Goal: Transaction & Acquisition: Purchase product/service

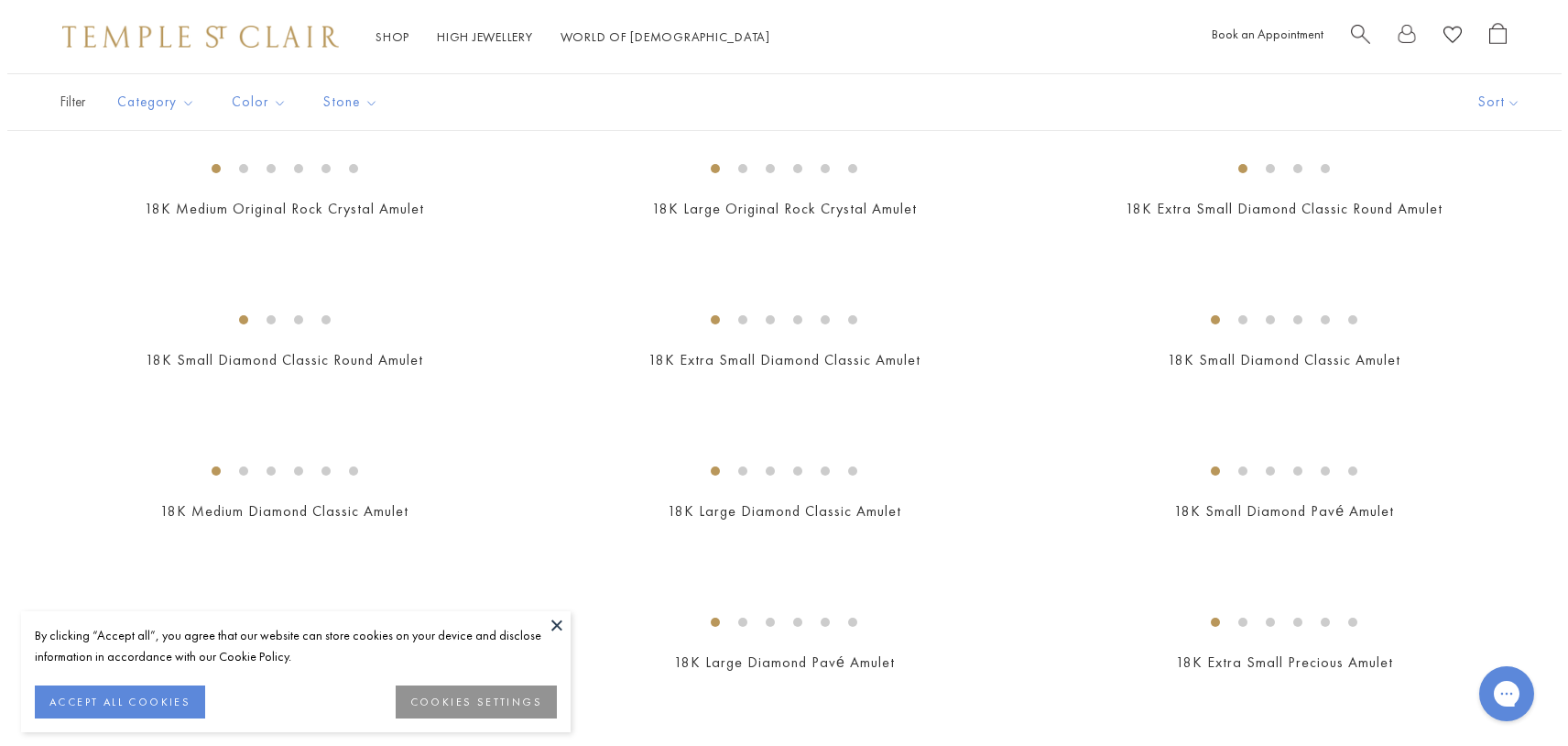
scroll to position [1650, 0]
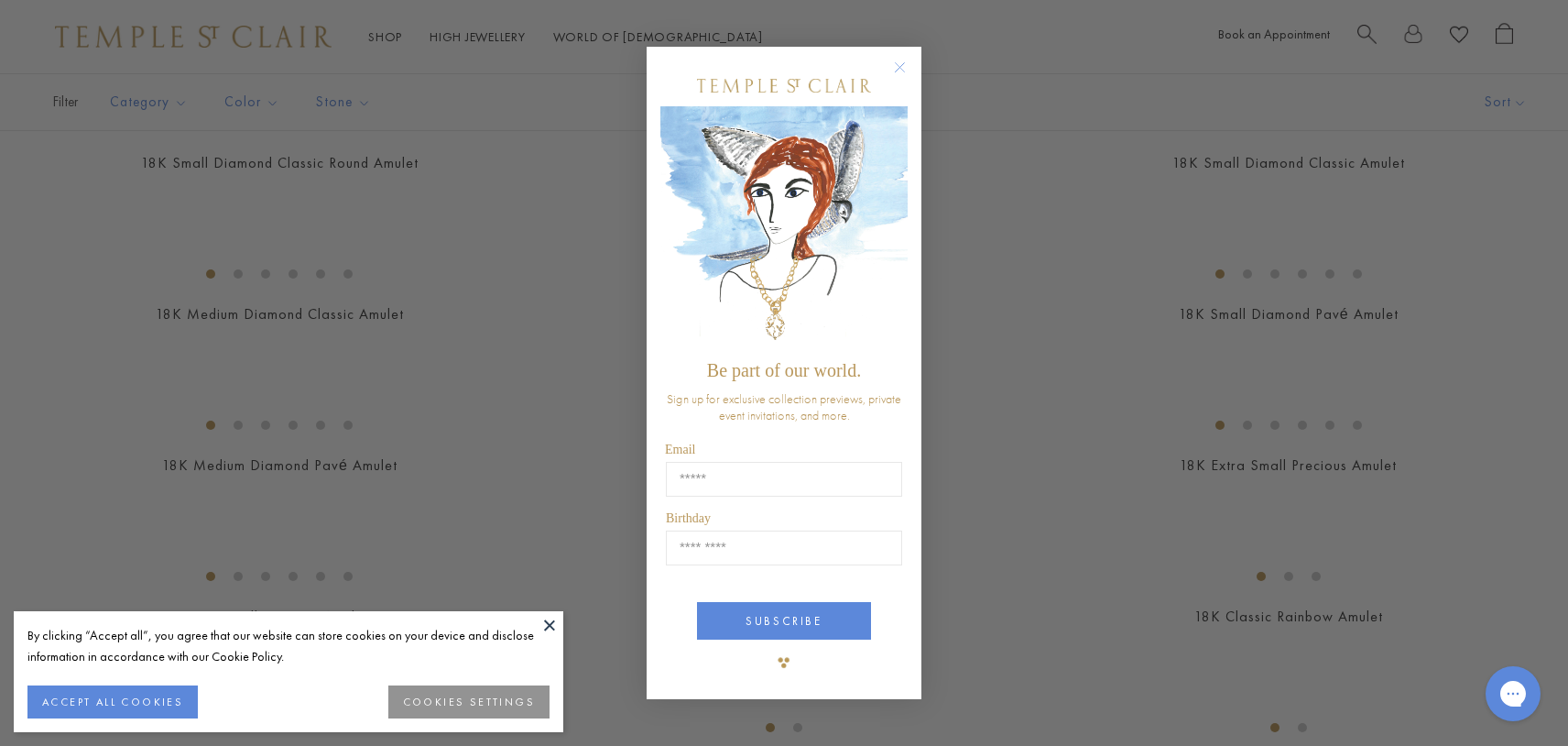
click at [900, 68] on circle "Close dialog" at bounding box center [900, 67] width 22 height 22
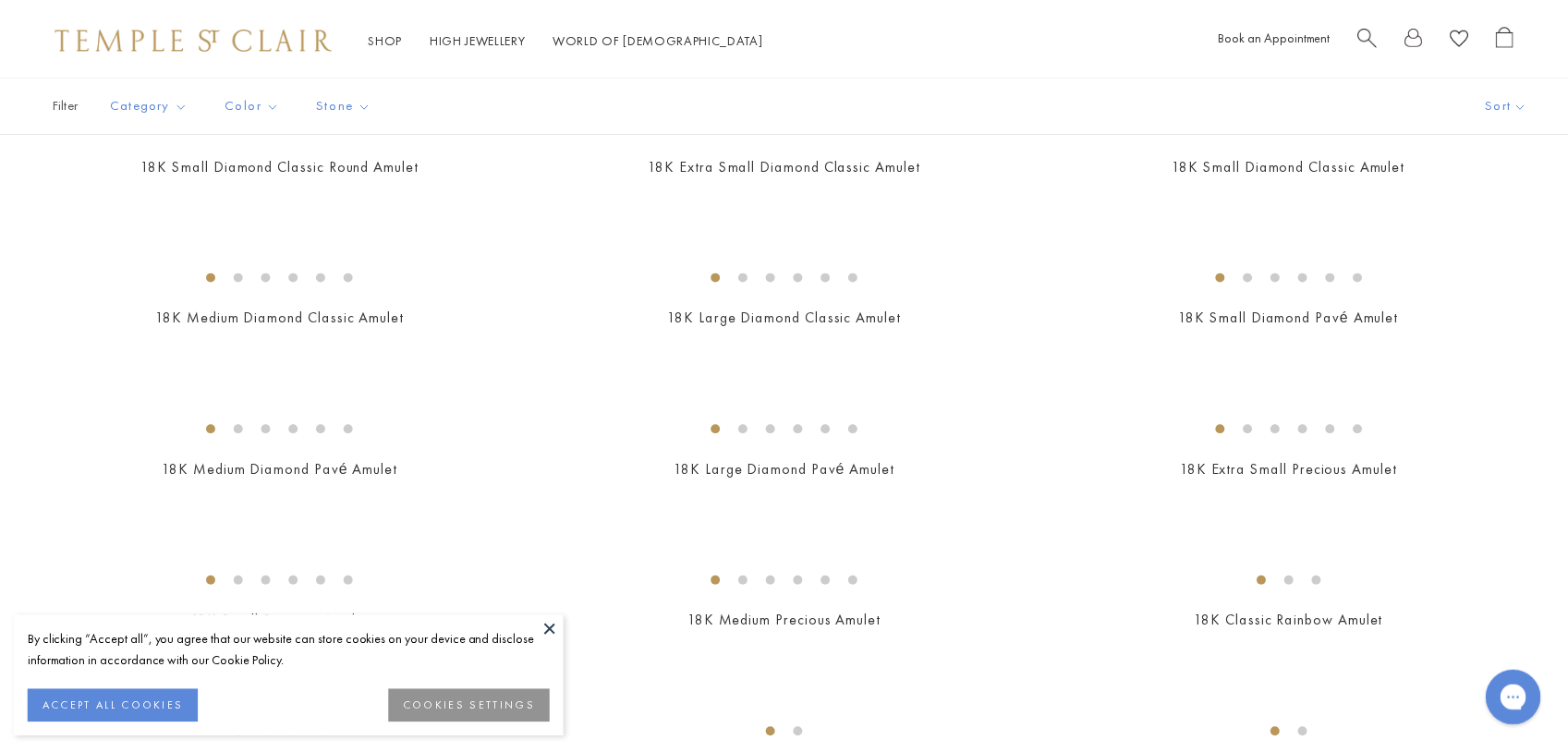
scroll to position [1653, 0]
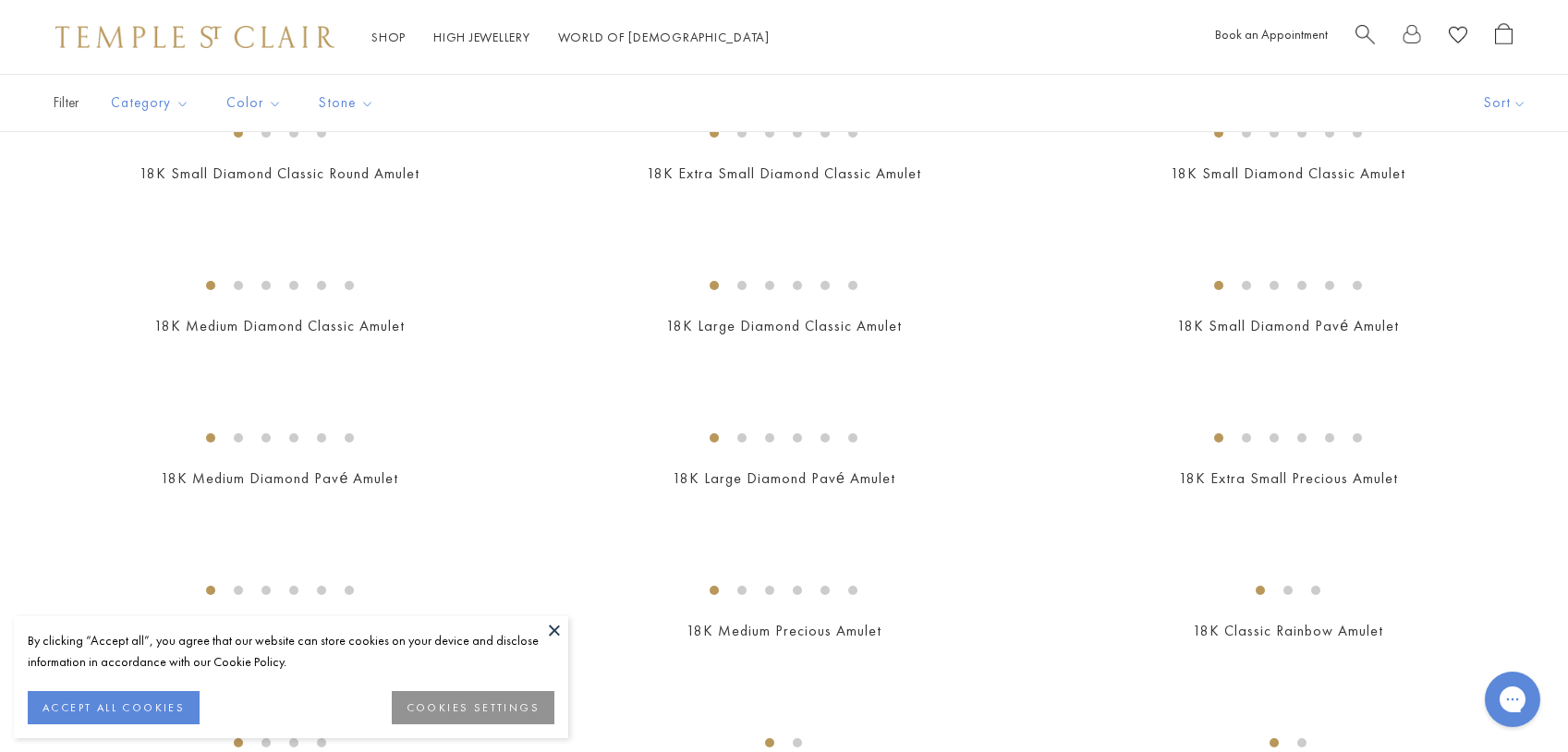
click at [0, 0] on img at bounding box center [0, 0] width 0 height 0
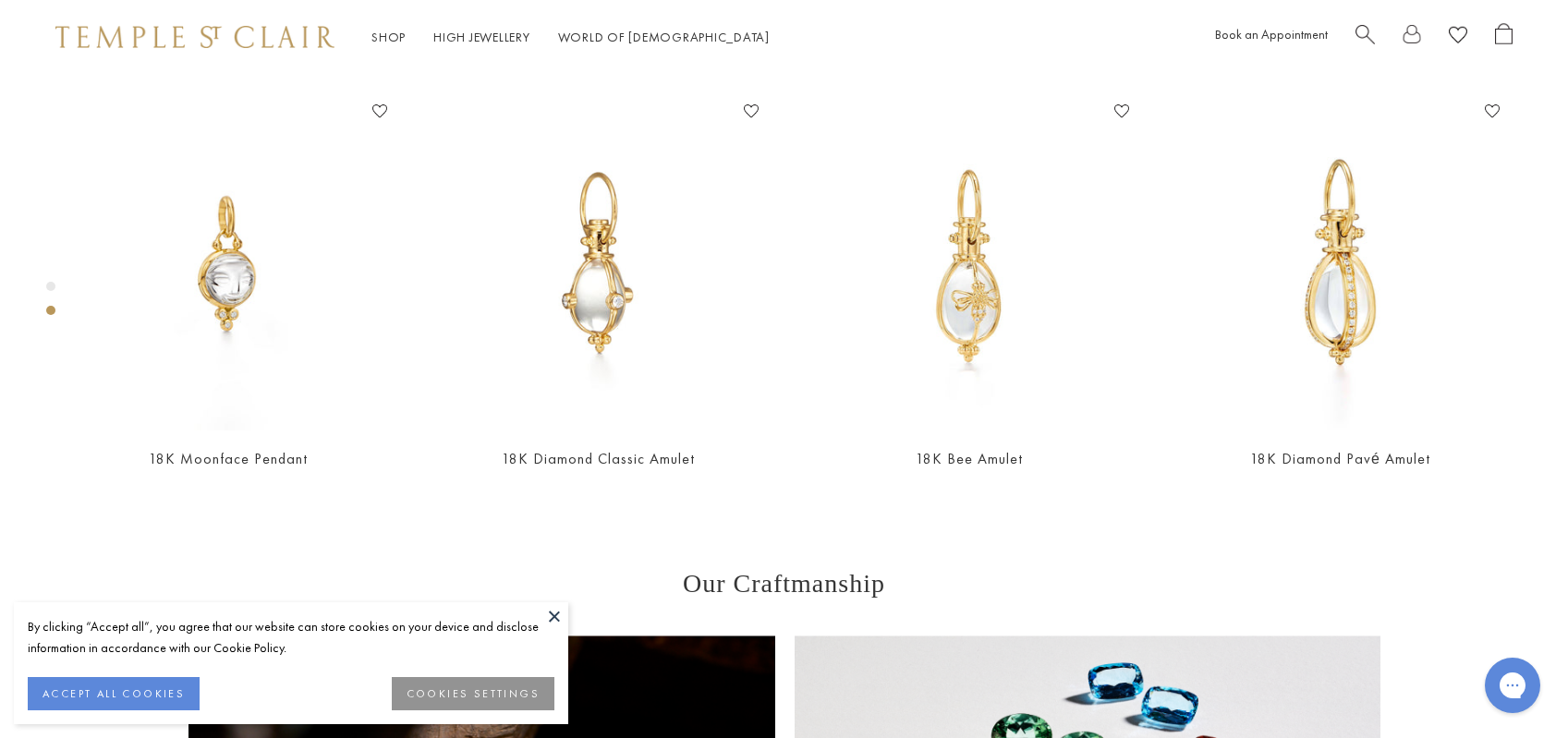
scroll to position [997, 0]
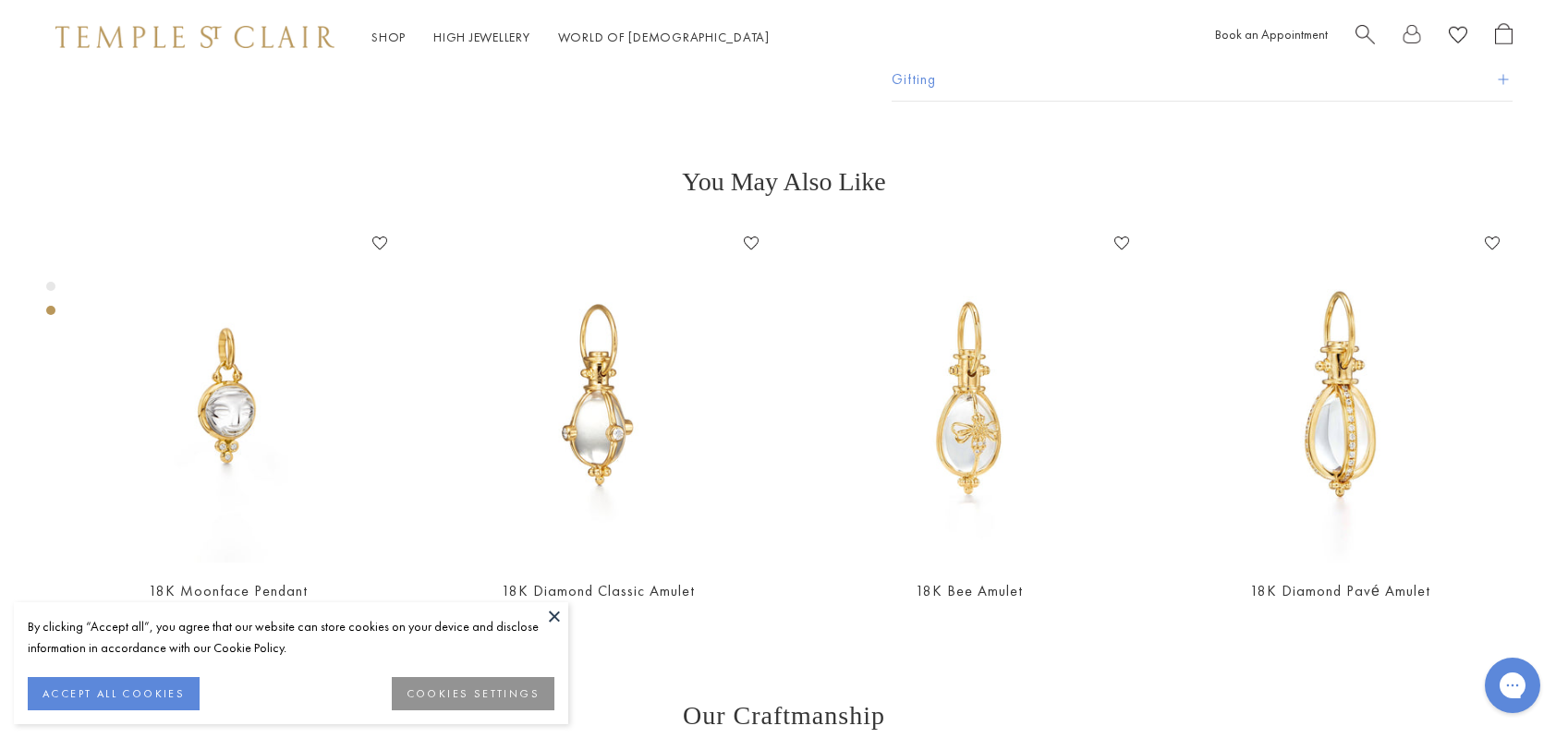
scroll to position [1090, 0]
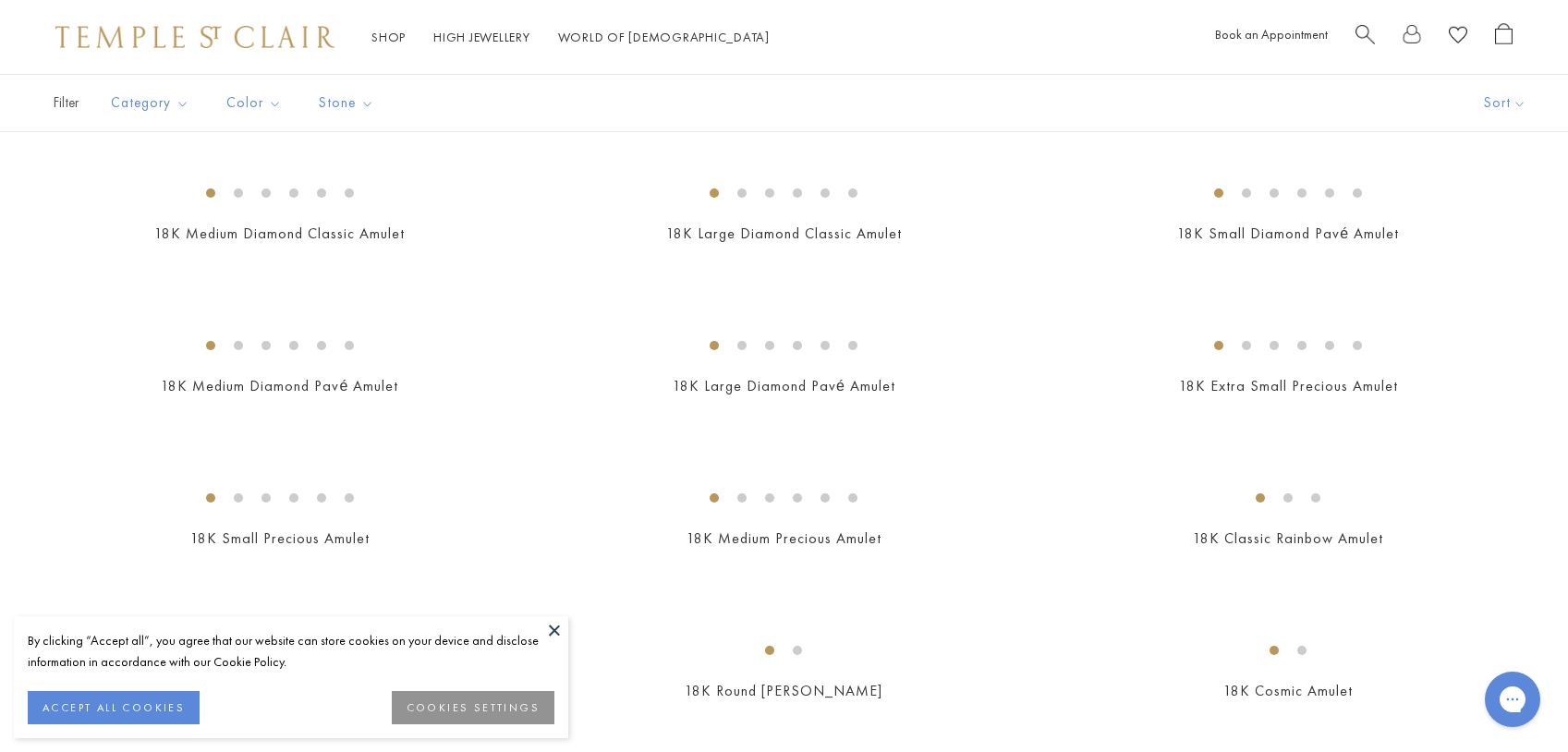
scroll to position [1713, 0]
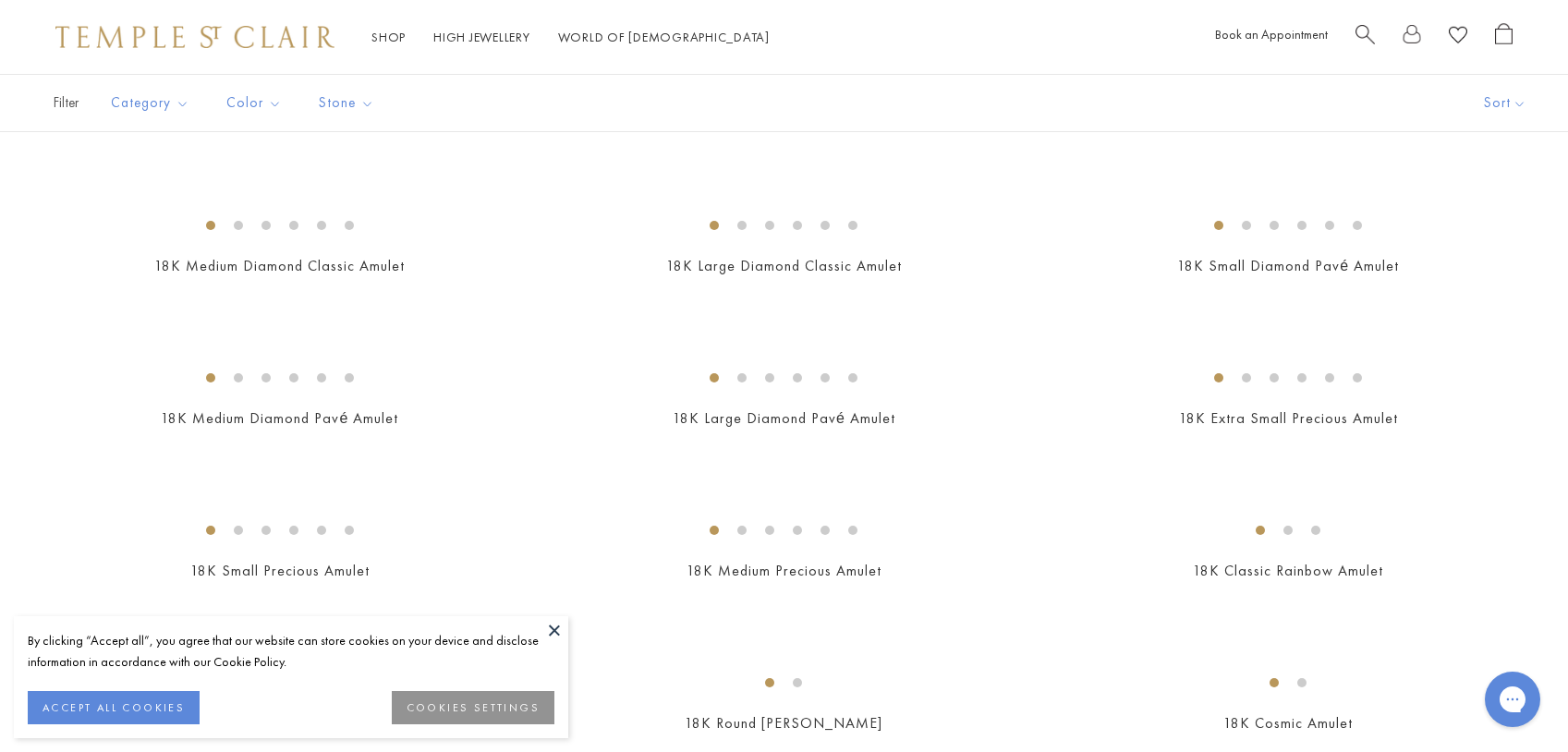
click at [0, 0] on img at bounding box center [0, 0] width 0 height 0
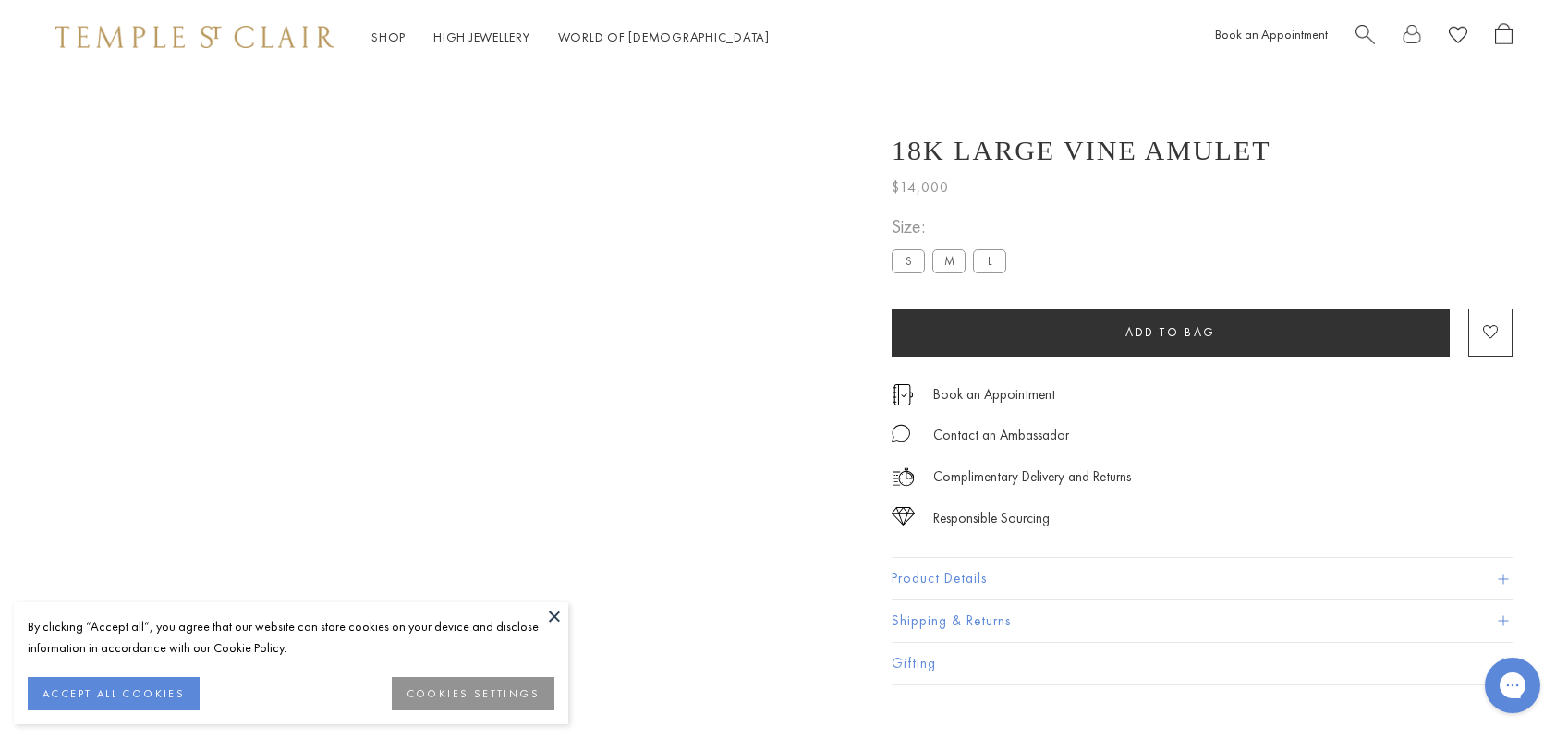
scroll to position [74, 0]
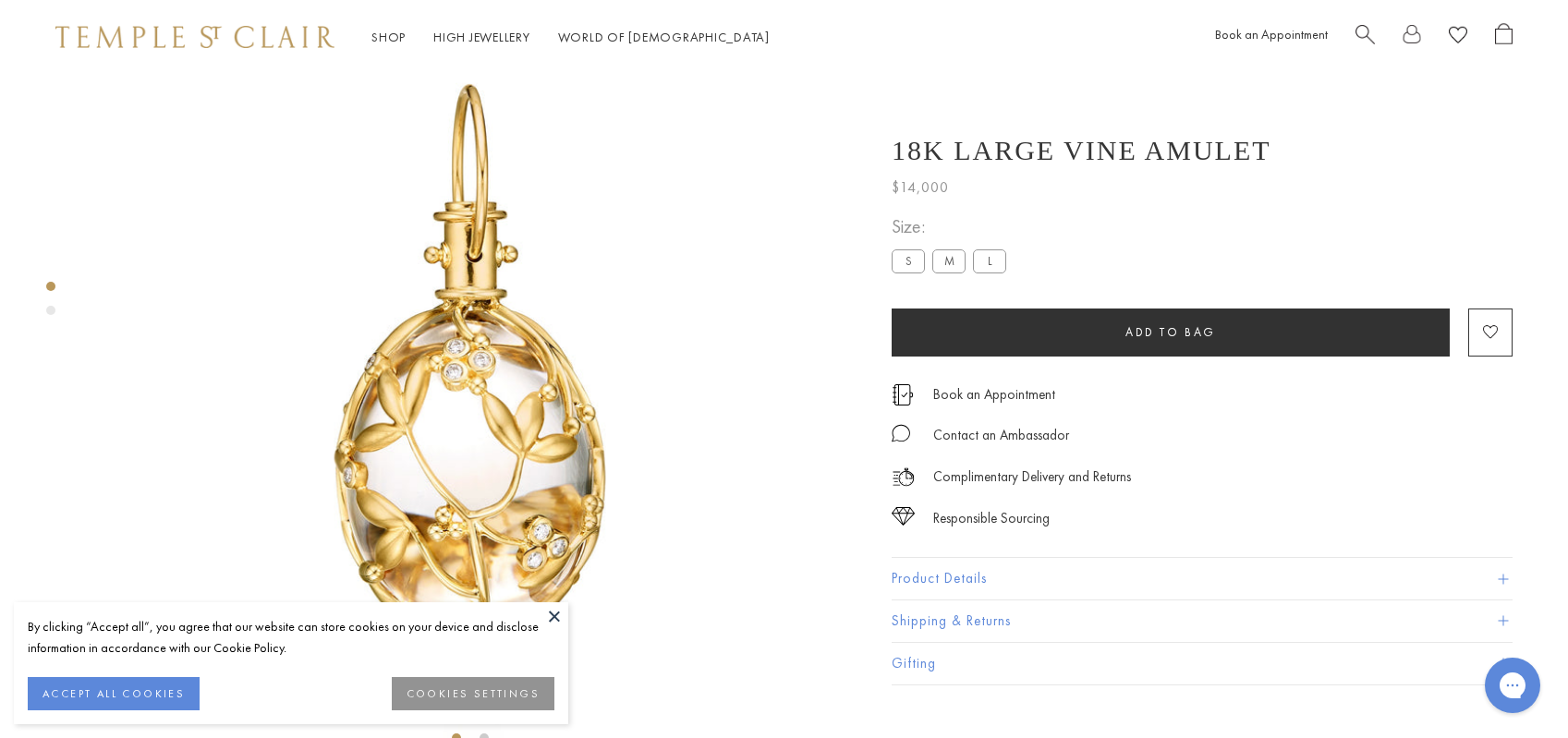
click at [1006, 585] on button "Product Details" at bounding box center [1202, 578] width 621 height 42
click at [1006, 582] on button "Product Details" at bounding box center [1202, 578] width 621 height 42
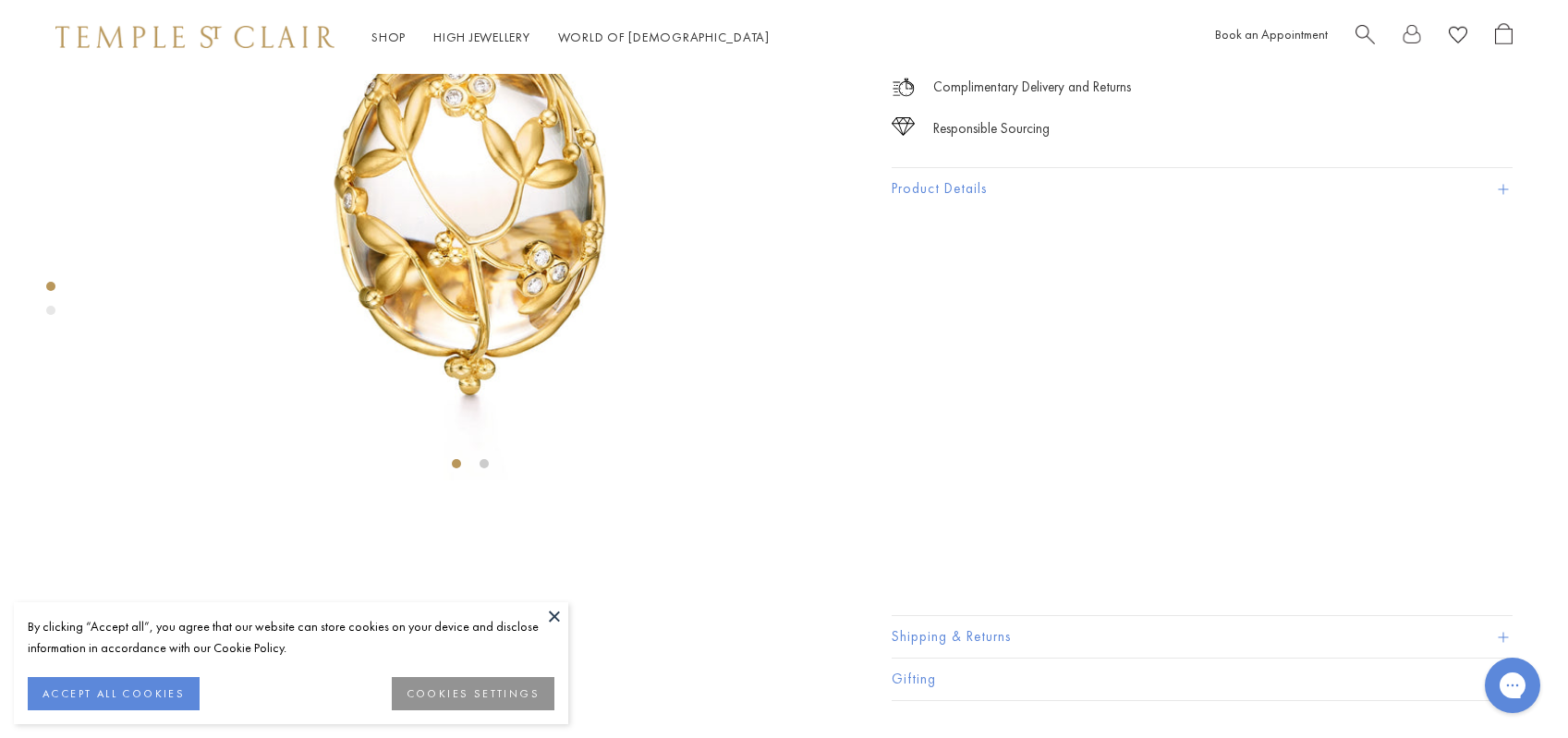
scroll to position [351, 0]
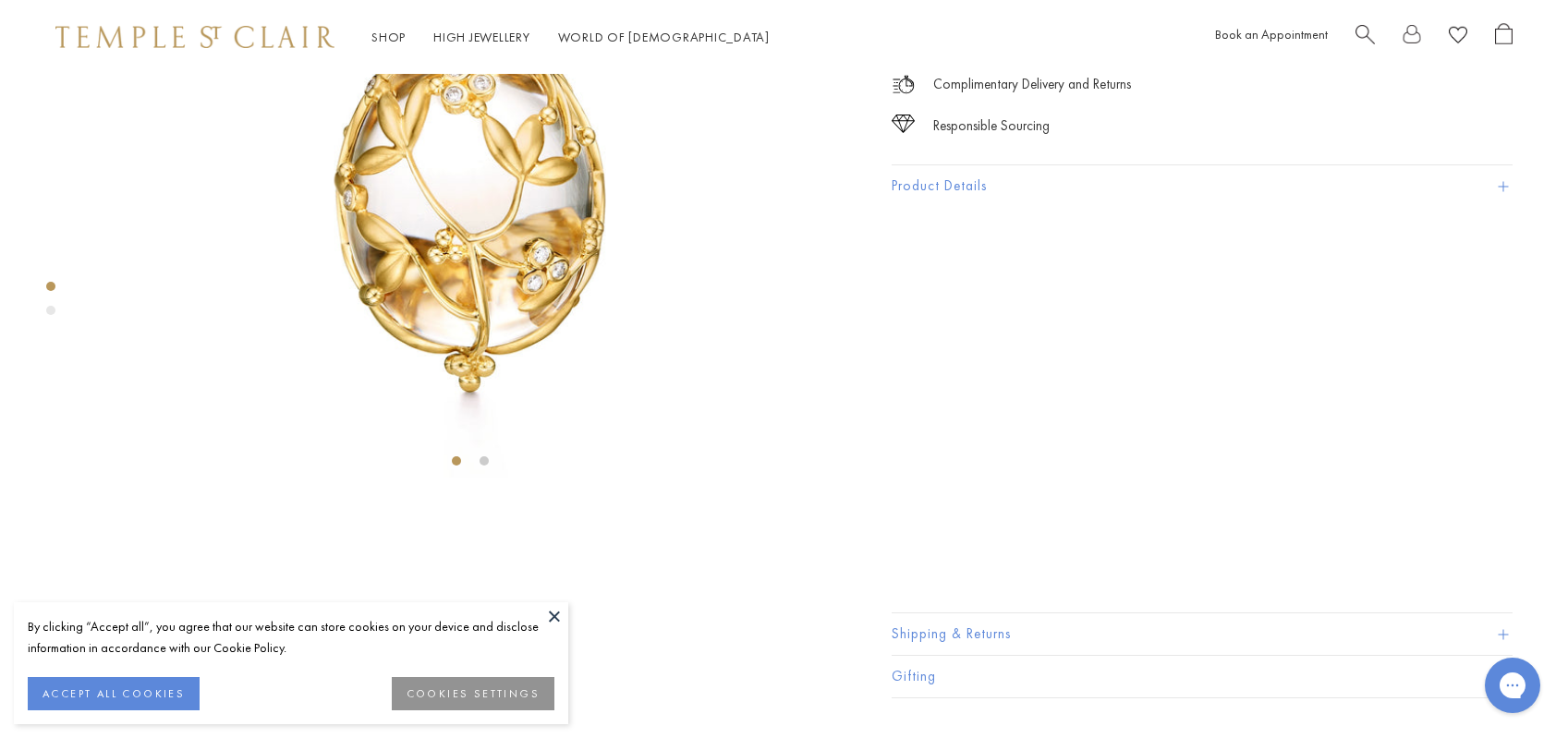
click at [955, 207] on button "Product Details" at bounding box center [1202, 187] width 621 height 42
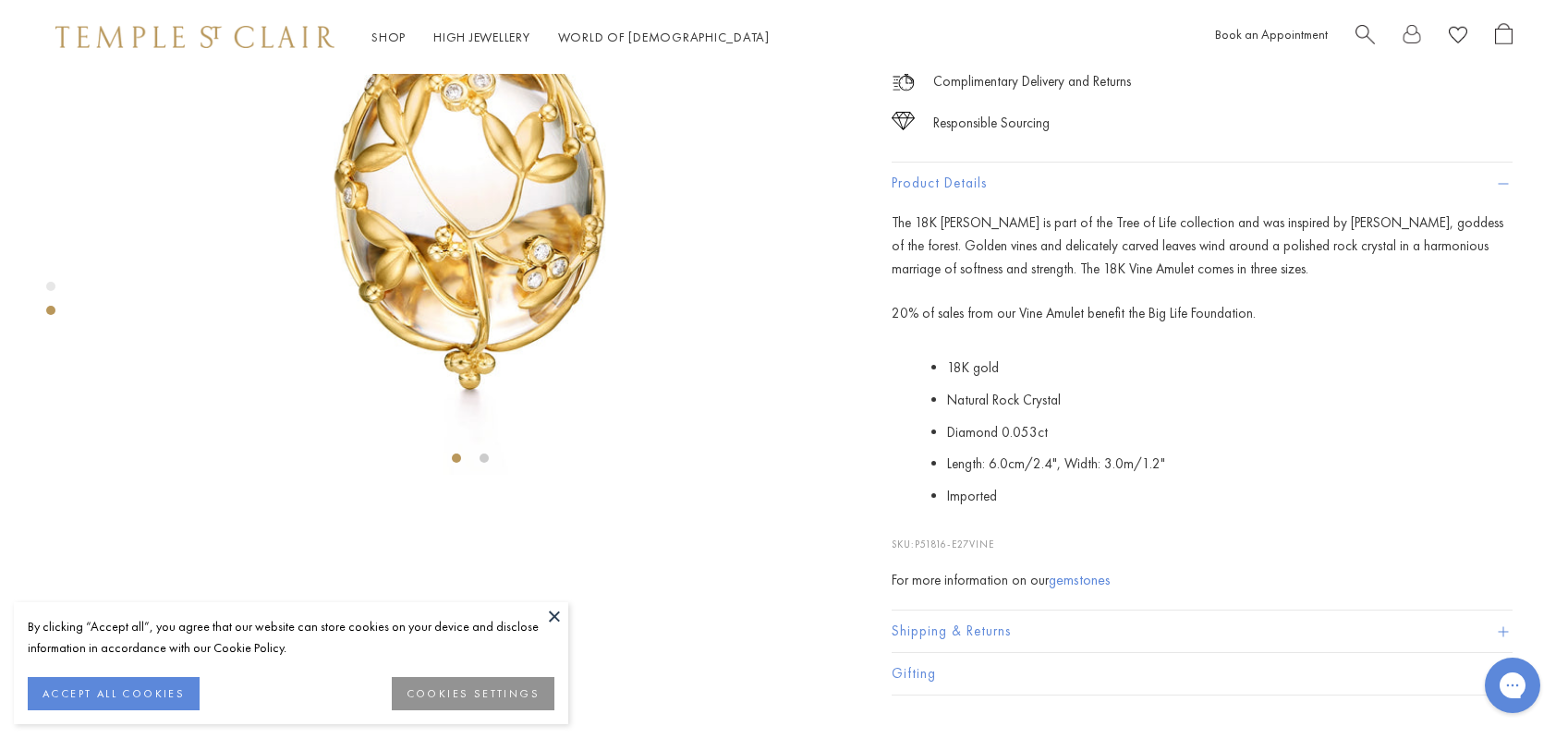
scroll to position [444, 0]
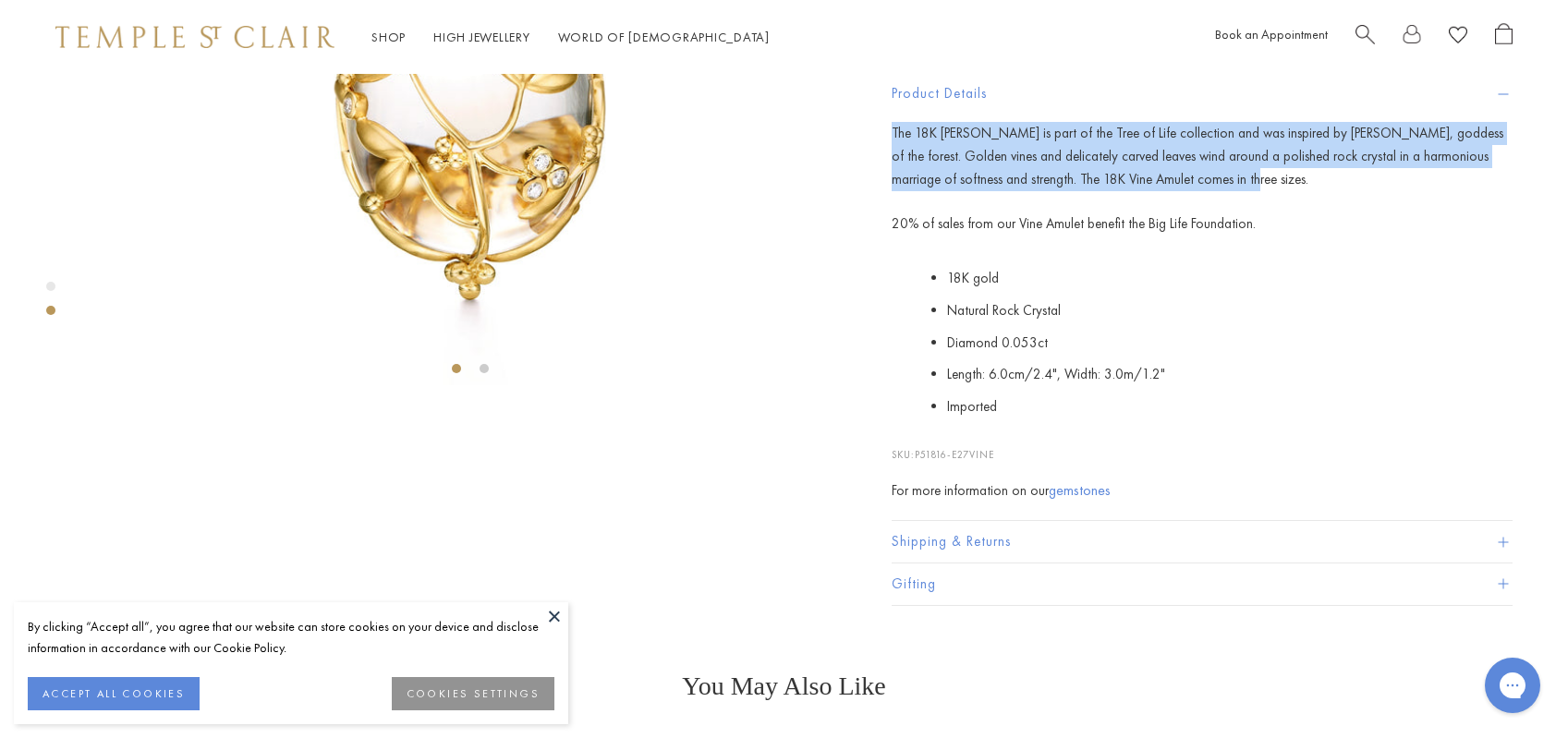
drag, startPoint x: 892, startPoint y: 430, endPoint x: 1284, endPoint y: 481, distance: 395.3
click at [1284, 190] on p "The 18K Vine Amulet is part of the Tree of Life collection and was inspired by …" at bounding box center [1202, 156] width 621 height 69
